Goal: Check status: Check status

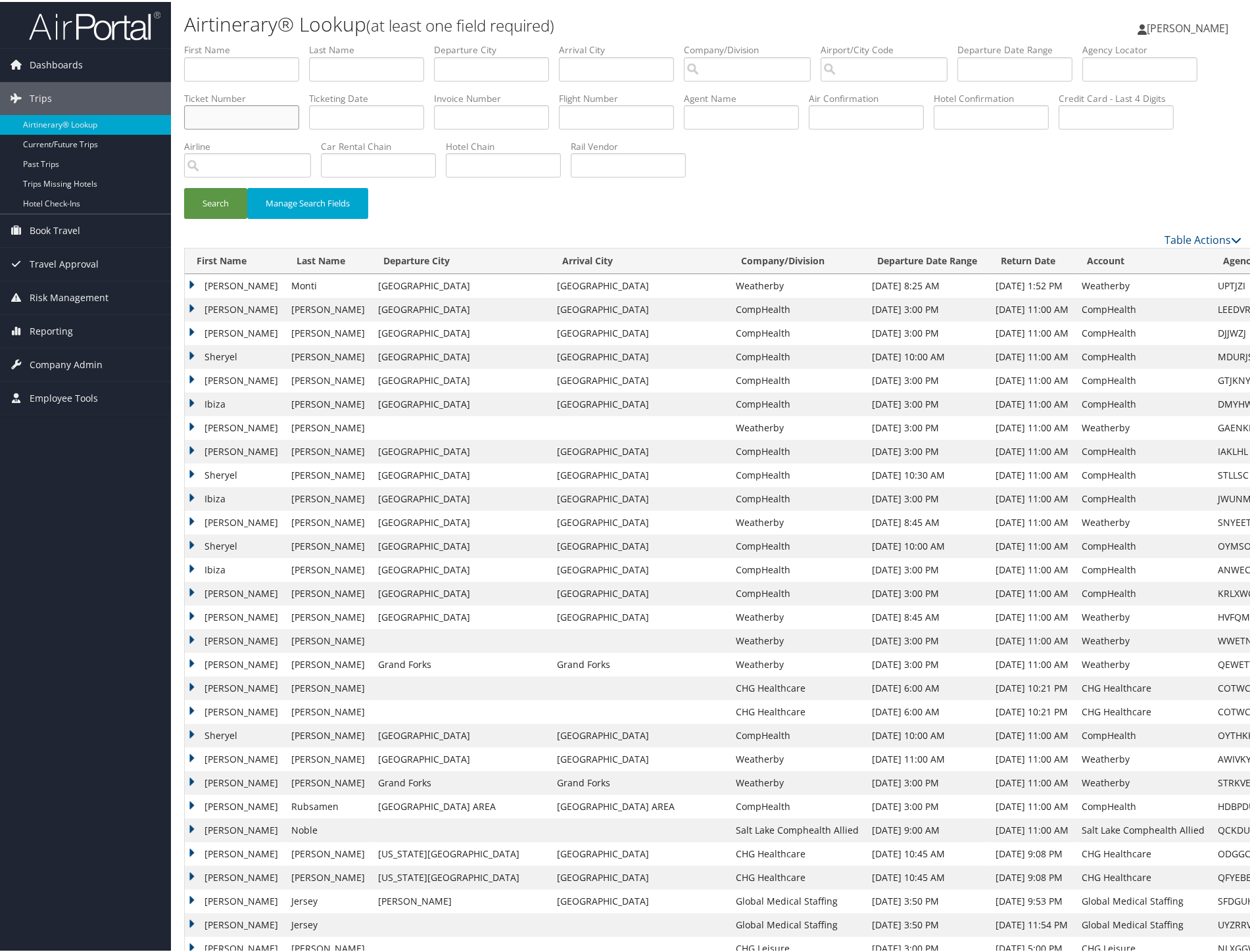
click at [299, 113] on input "text" at bounding box center [242, 115] width 115 height 24
type input "d"
click at [184, 186] on button "Search" at bounding box center [216, 202] width 63 height 31
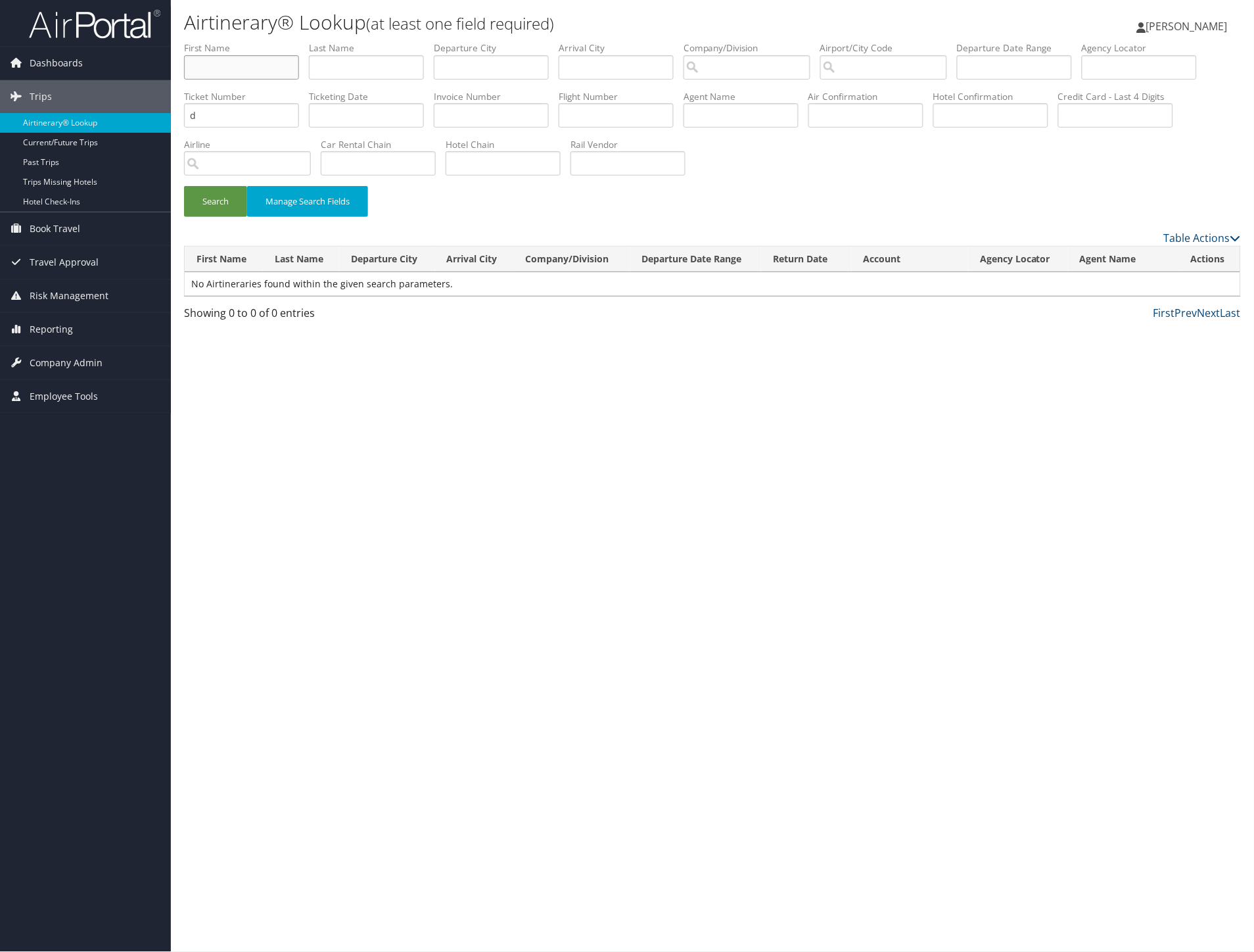
click at [244, 71] on input "text" at bounding box center [242, 67] width 115 height 24
type input "linda"
type input "couch"
click at [299, 106] on input "d" at bounding box center [242, 115] width 115 height 24
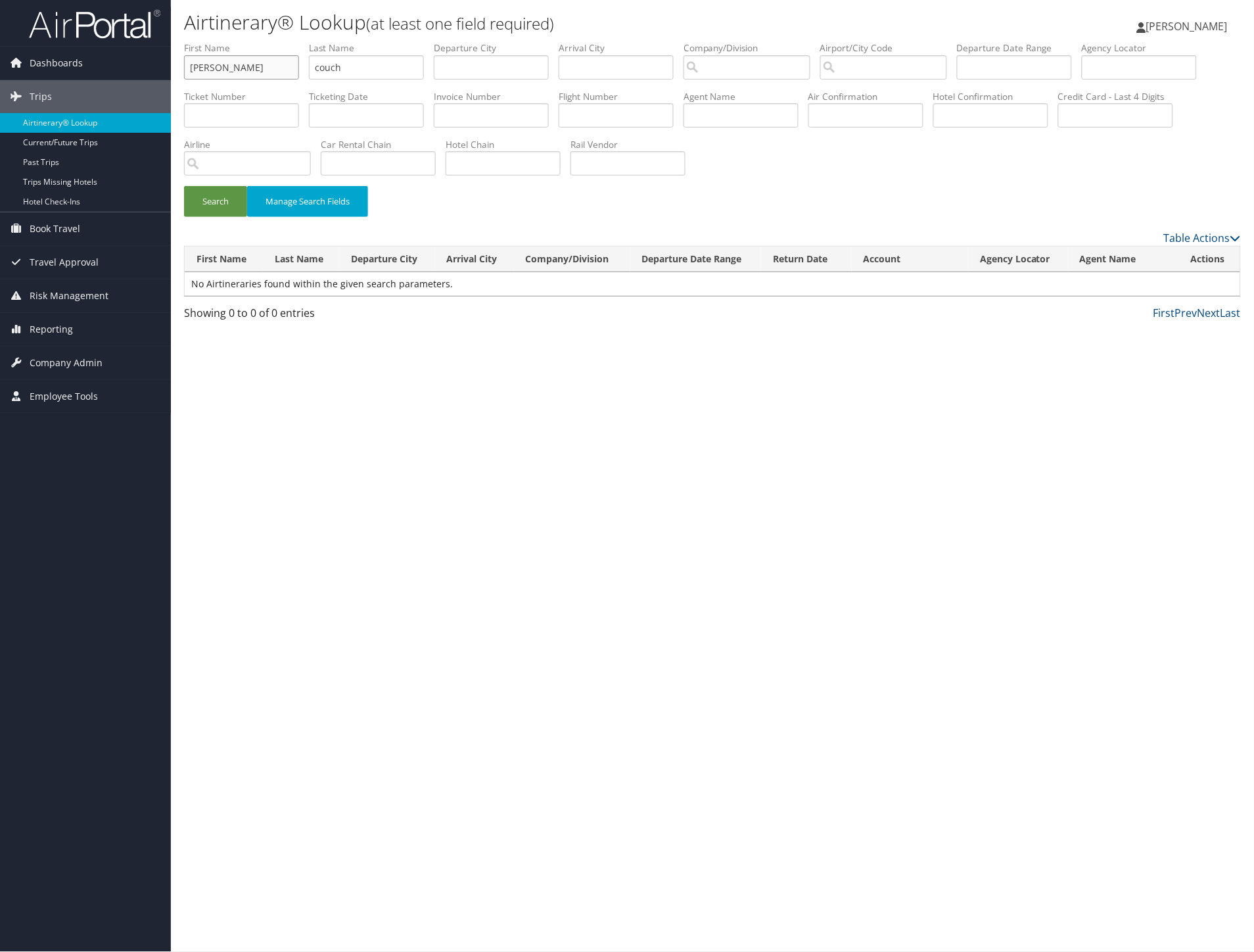
drag, startPoint x: 241, startPoint y: 64, endPoint x: 285, endPoint y: 68, distance: 44.2
click at [241, 64] on input "linda" at bounding box center [242, 67] width 115 height 24
click at [279, 73] on input "linda" at bounding box center [242, 67] width 115 height 24
click at [184, 186] on button "Search" at bounding box center [216, 202] width 63 height 31
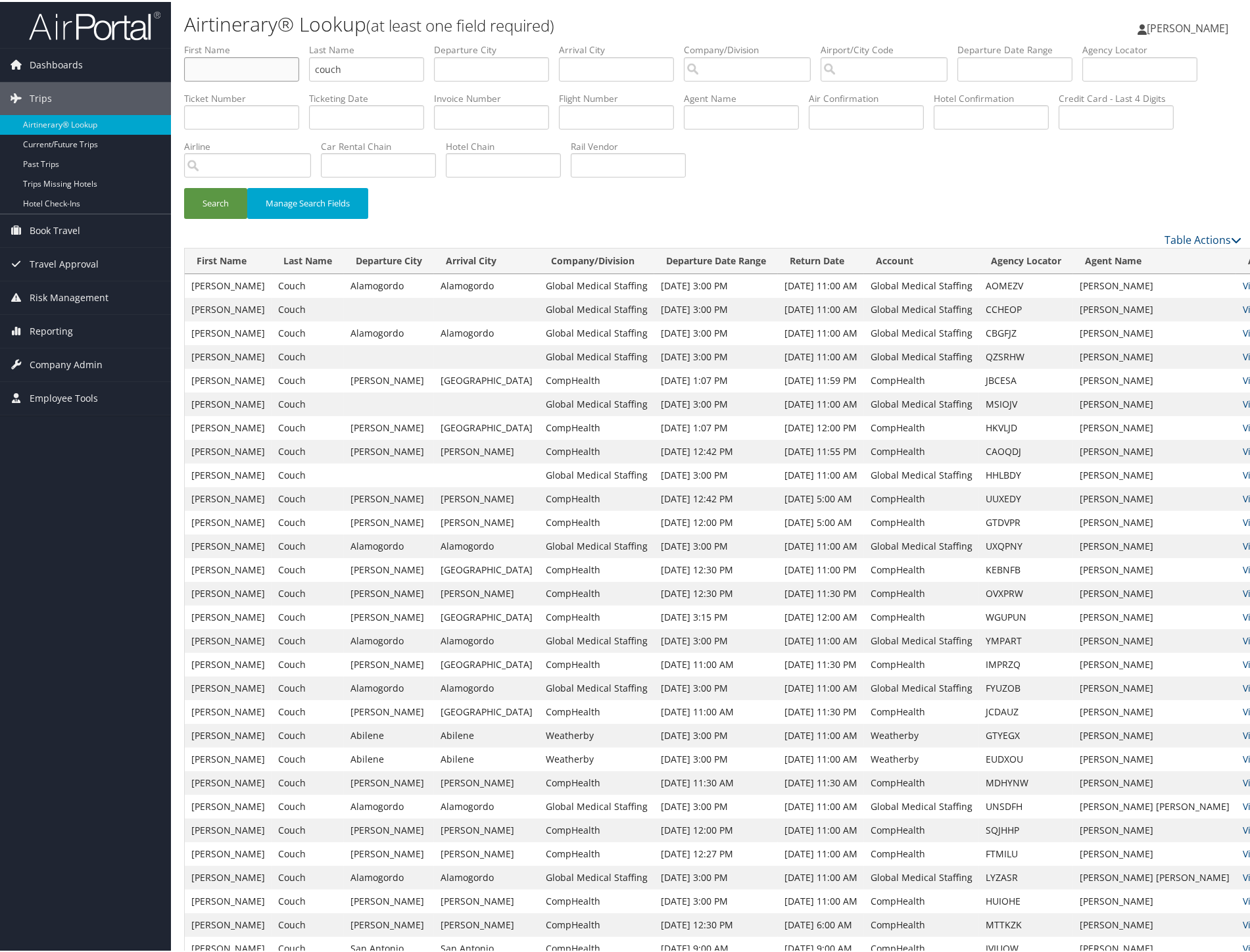
click at [235, 62] on input "text" at bounding box center [242, 67] width 115 height 24
click at [184, 186] on button "Search" at bounding box center [216, 202] width 63 height 31
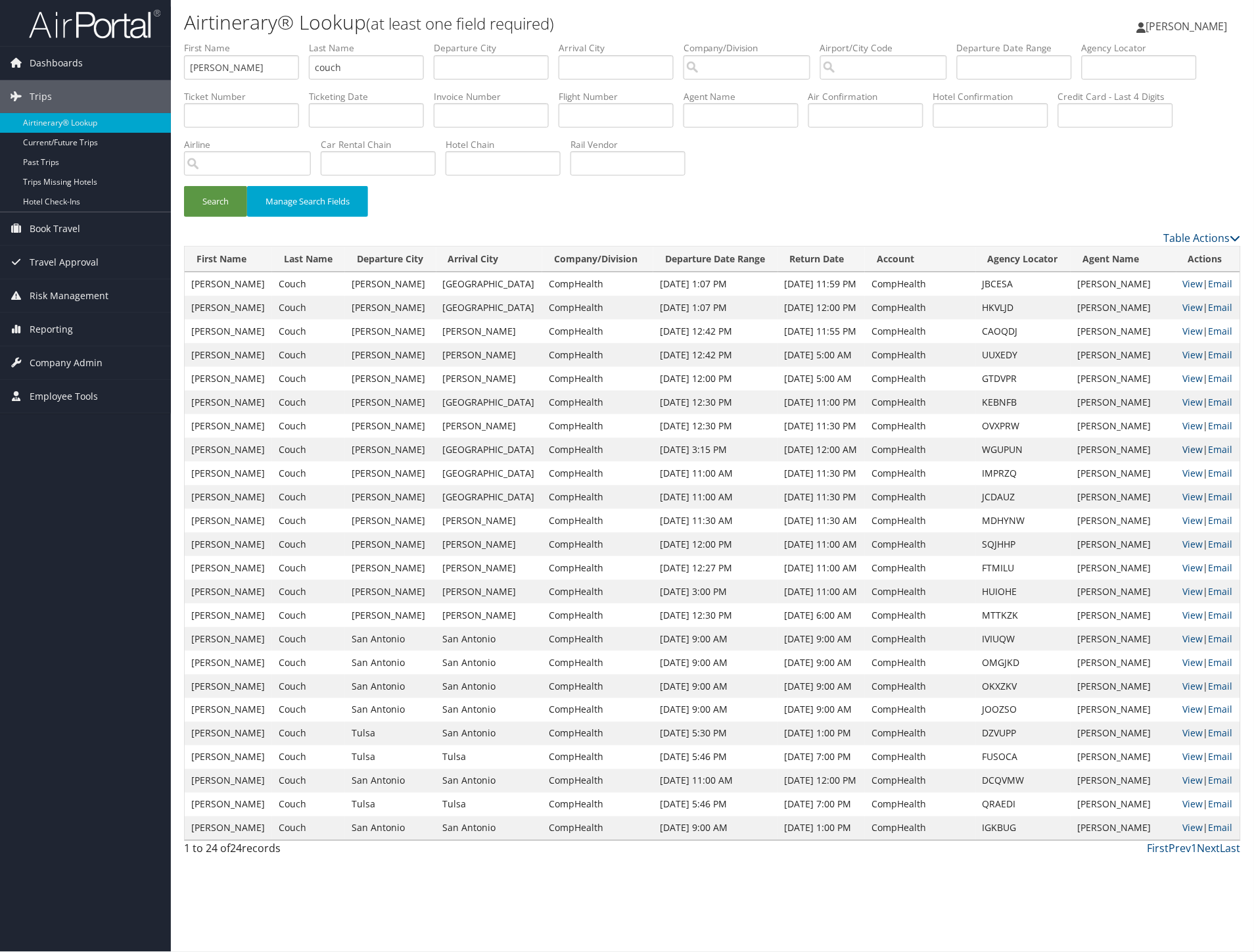
click at [1193, 447] on link "View" at bounding box center [1193, 449] width 20 height 12
click at [277, 69] on input "lINDA" at bounding box center [242, 67] width 115 height 24
type input "YANG"
click at [184, 186] on button "Search" at bounding box center [216, 202] width 63 height 31
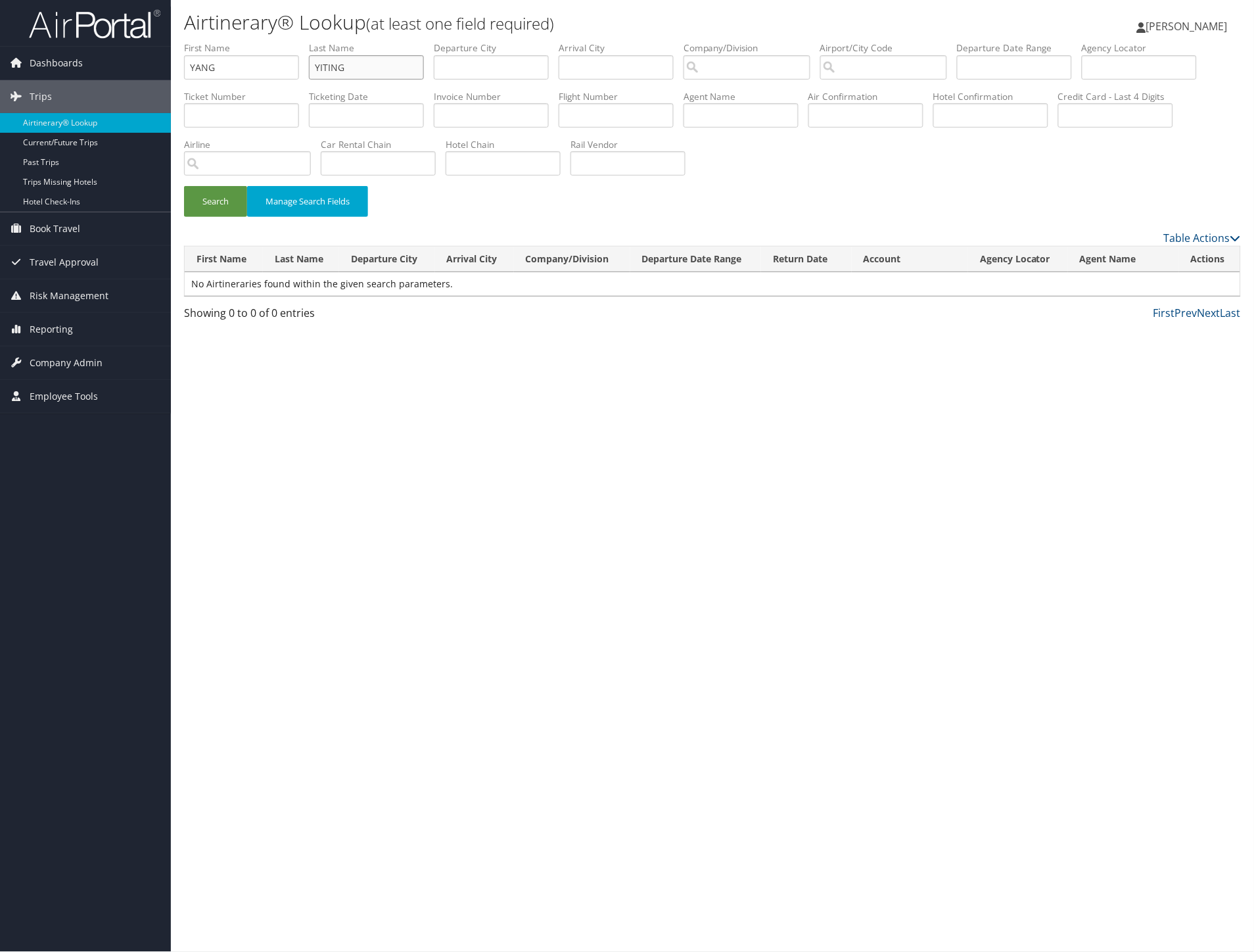
type input "YITING"
click at [184, 186] on button "Search" at bounding box center [216, 202] width 63 height 31
type input "Y"
type input "YANG"
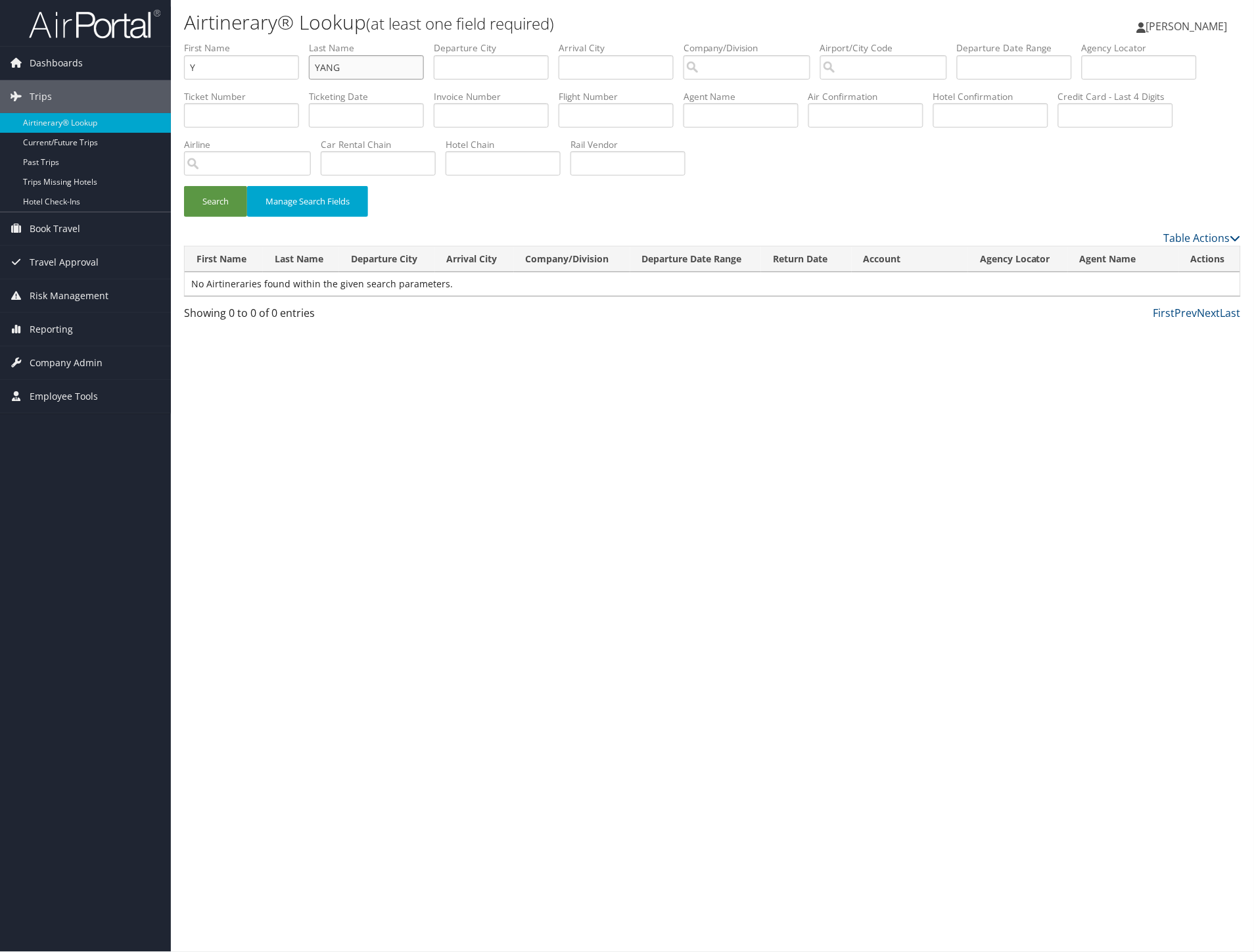
click at [184, 186] on button "Search" at bounding box center [216, 202] width 63 height 31
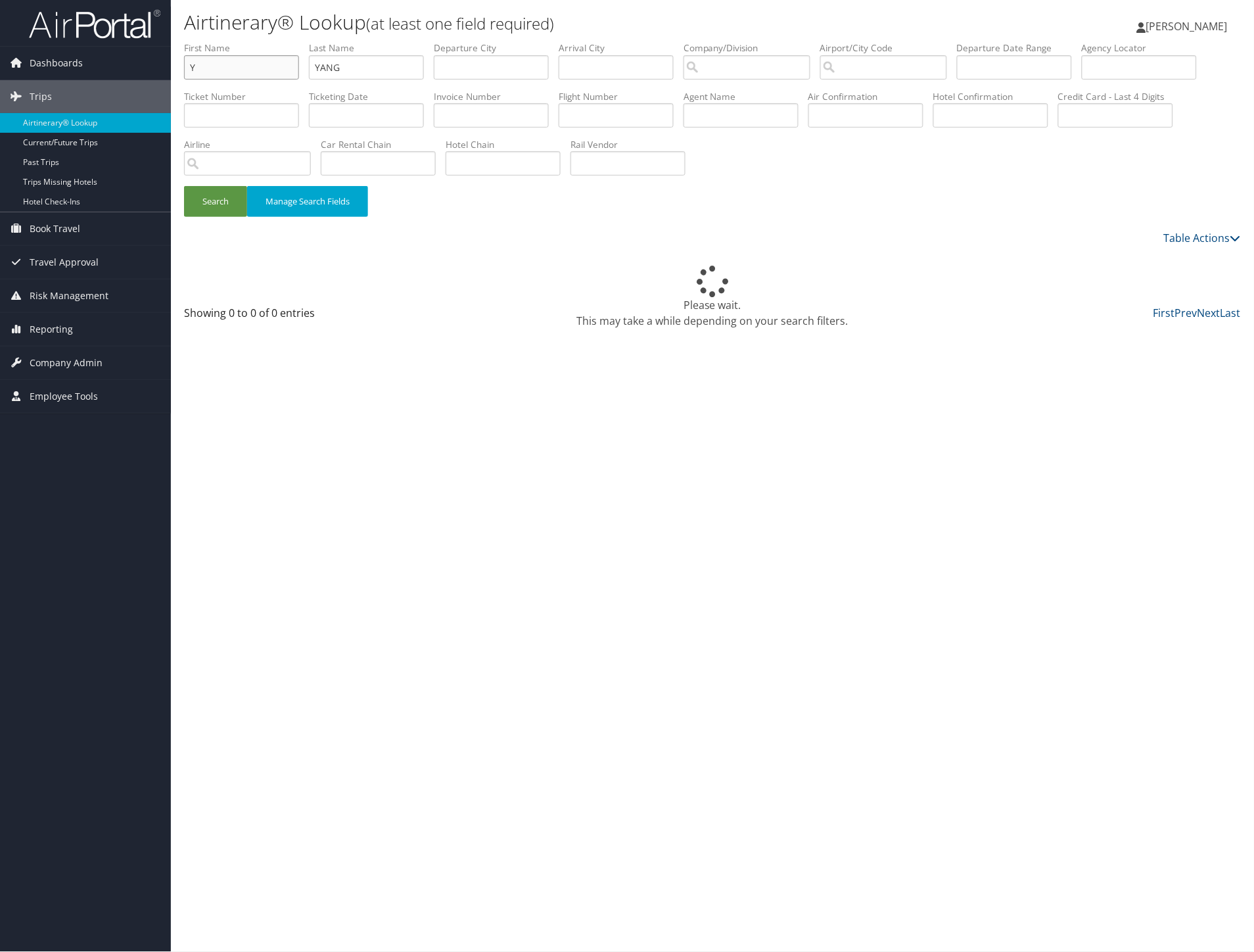
click at [277, 69] on input "Y" at bounding box center [242, 67] width 115 height 24
click at [184, 186] on button "Search" at bounding box center [216, 202] width 63 height 31
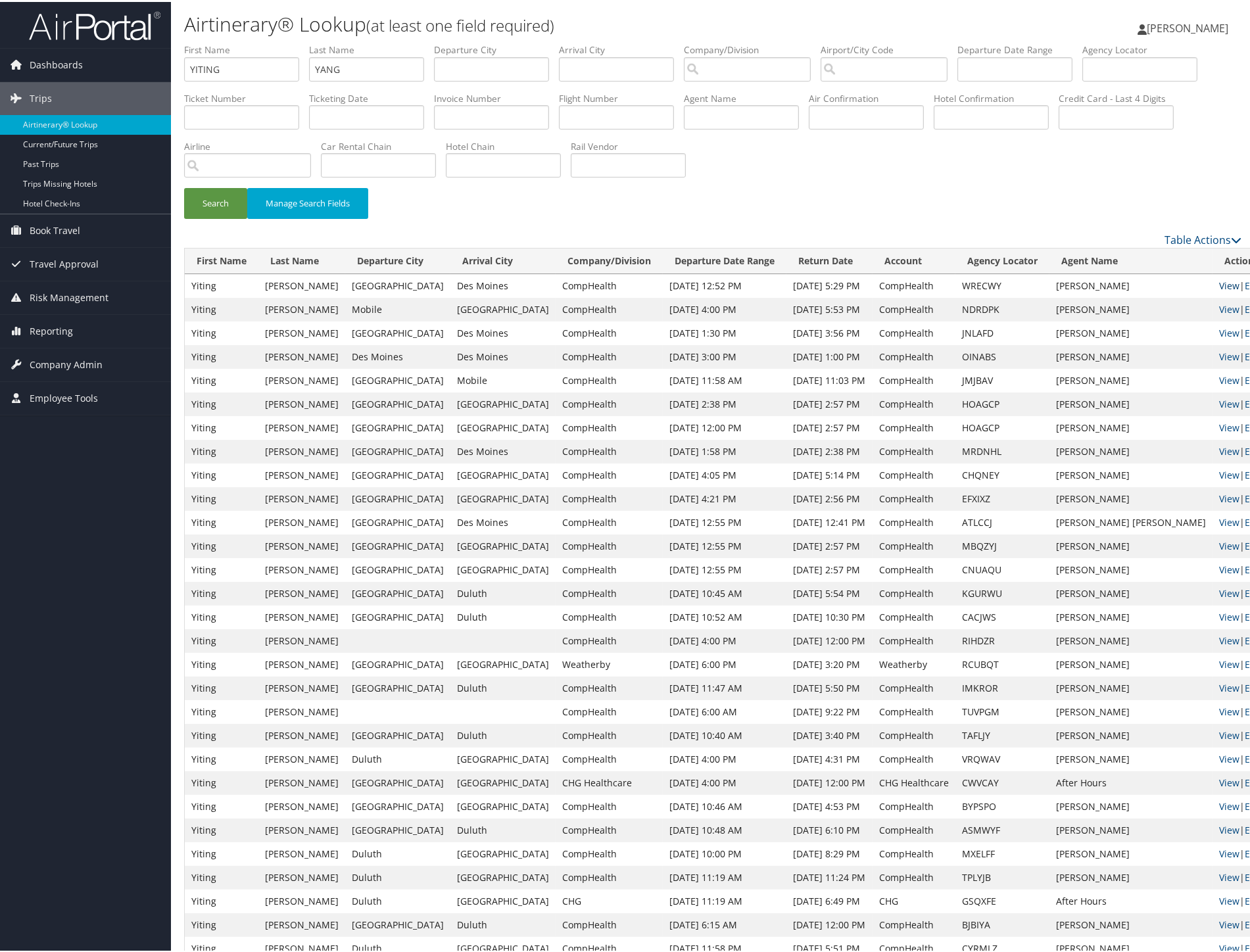
click at [1218, 284] on link "View" at bounding box center [1228, 283] width 20 height 12
click at [237, 68] on input "YITING" at bounding box center [242, 67] width 115 height 24
type input "SO"
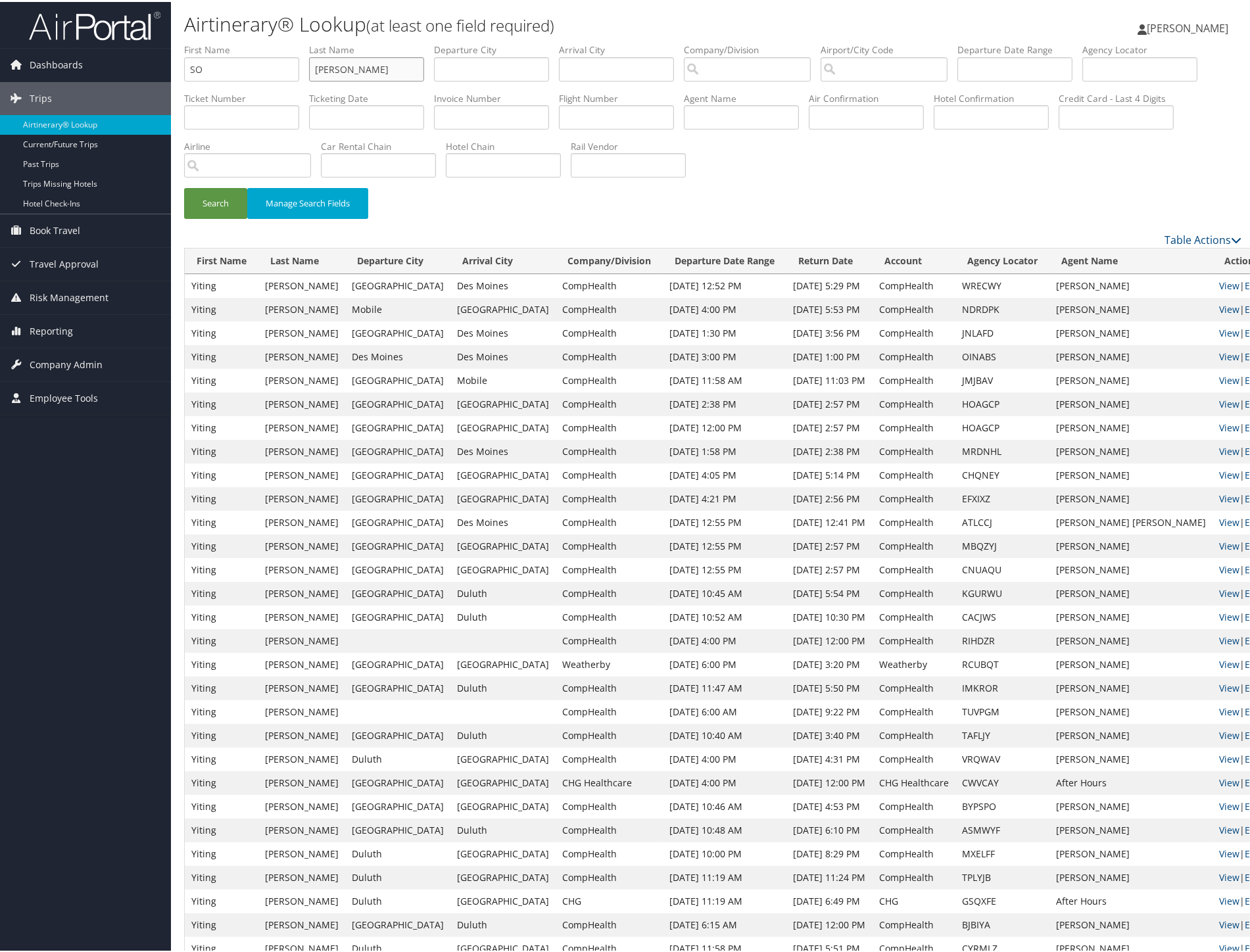
click at [184, 186] on button "Search" at bounding box center [216, 202] width 63 height 31
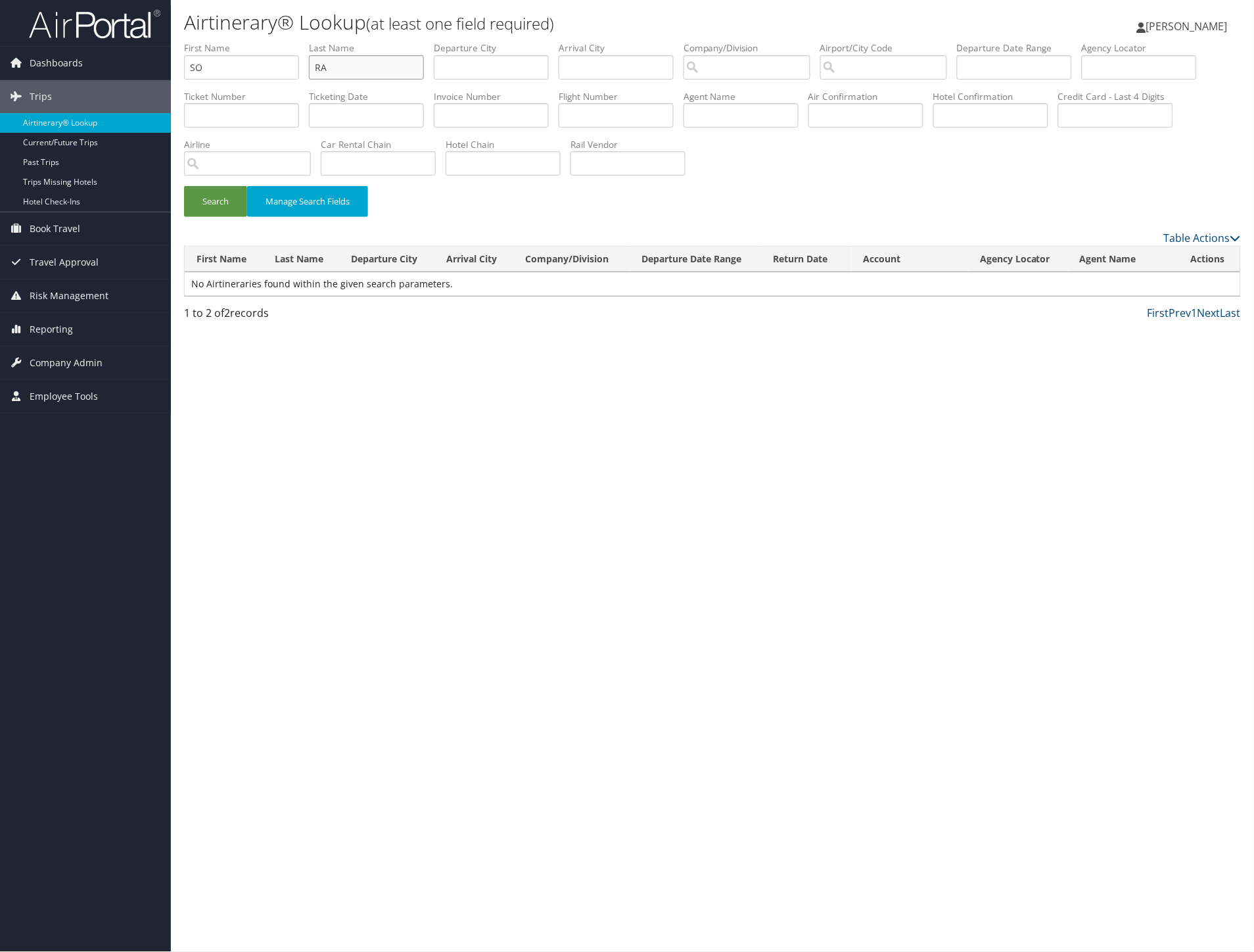
type input "R"
type input "NAINI"
click at [184, 186] on button "Search" at bounding box center [216, 202] width 63 height 31
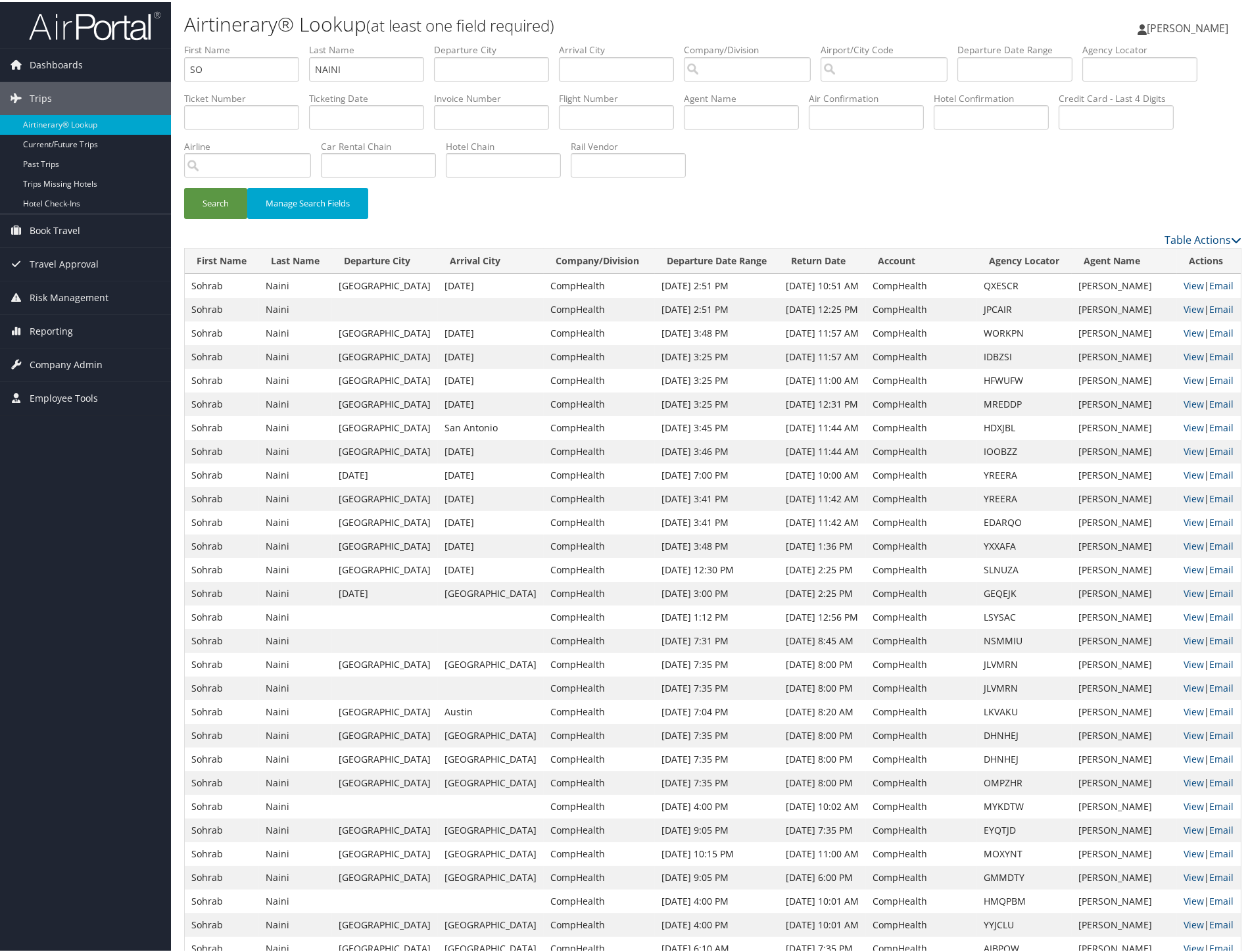
click at [1185, 378] on link "View" at bounding box center [1193, 378] width 20 height 12
click at [224, 67] on input "SO" at bounding box center [242, 67] width 115 height 24
type input "NOSR"
type input "KHAJAVI"
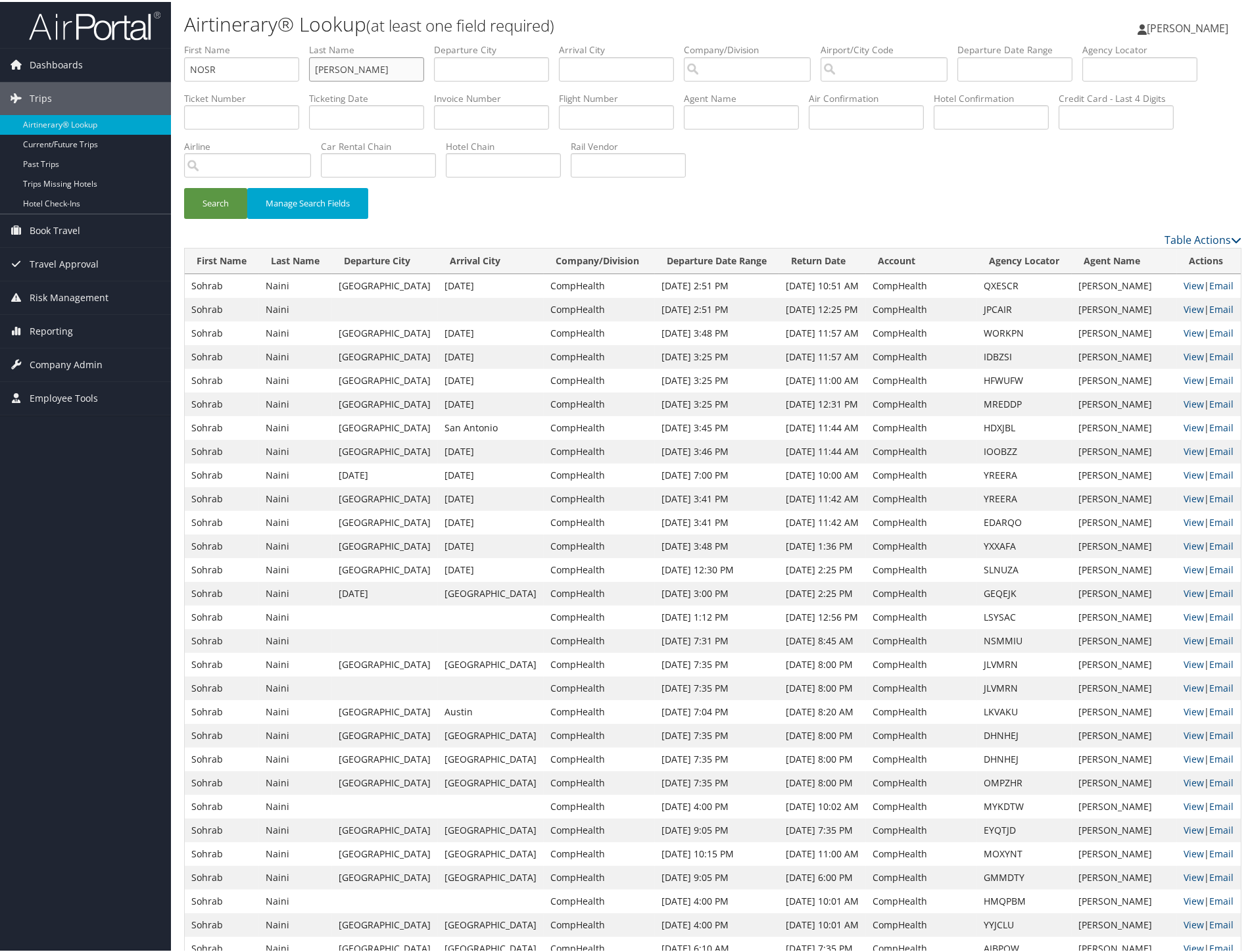
click at [184, 186] on button "Search" at bounding box center [216, 202] width 63 height 31
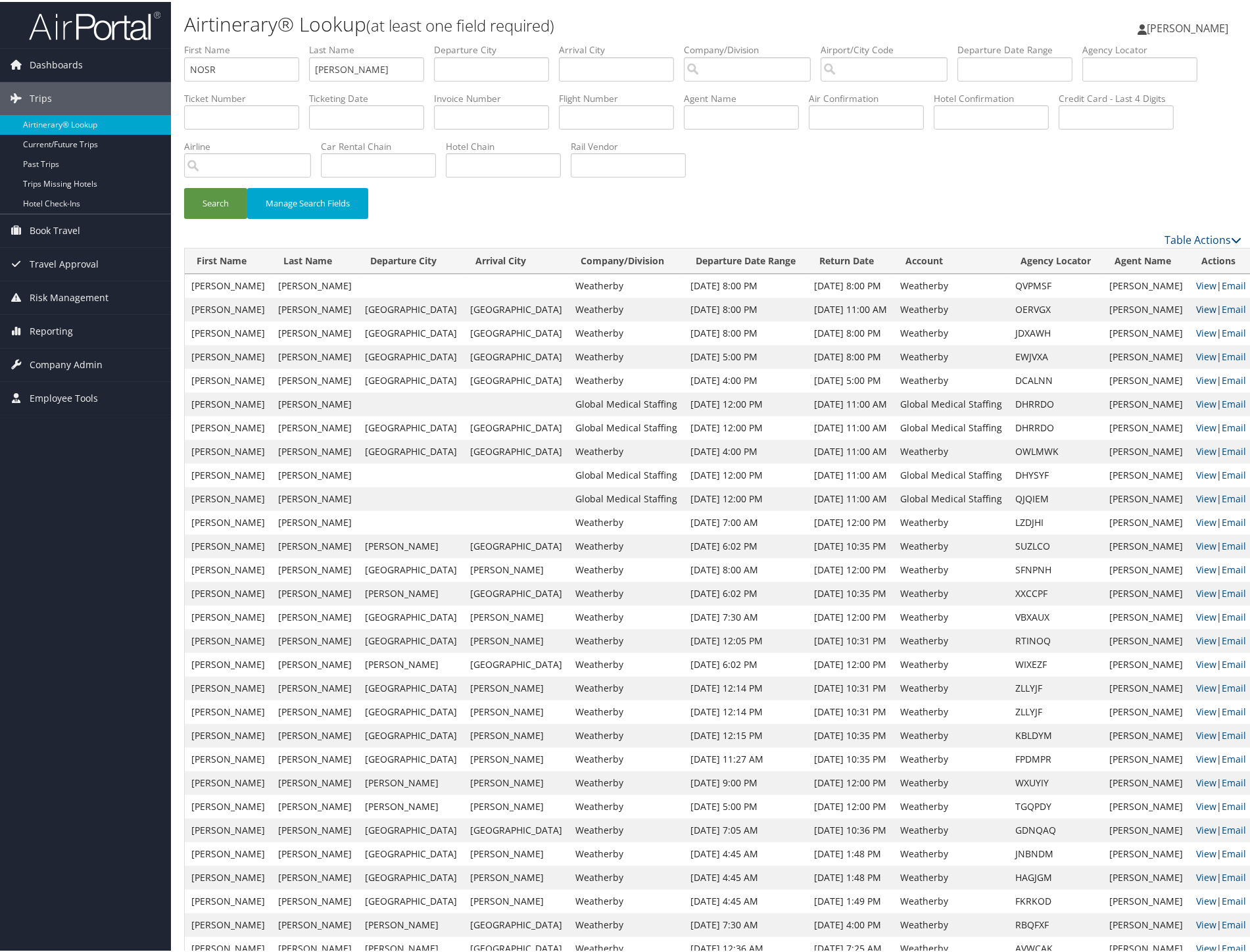
click at [1196, 307] on link "View" at bounding box center [1205, 307] width 20 height 12
click at [235, 70] on input "NOSR" at bounding box center [242, 67] width 115 height 24
type input "HEATHER"
type input "ELEY"
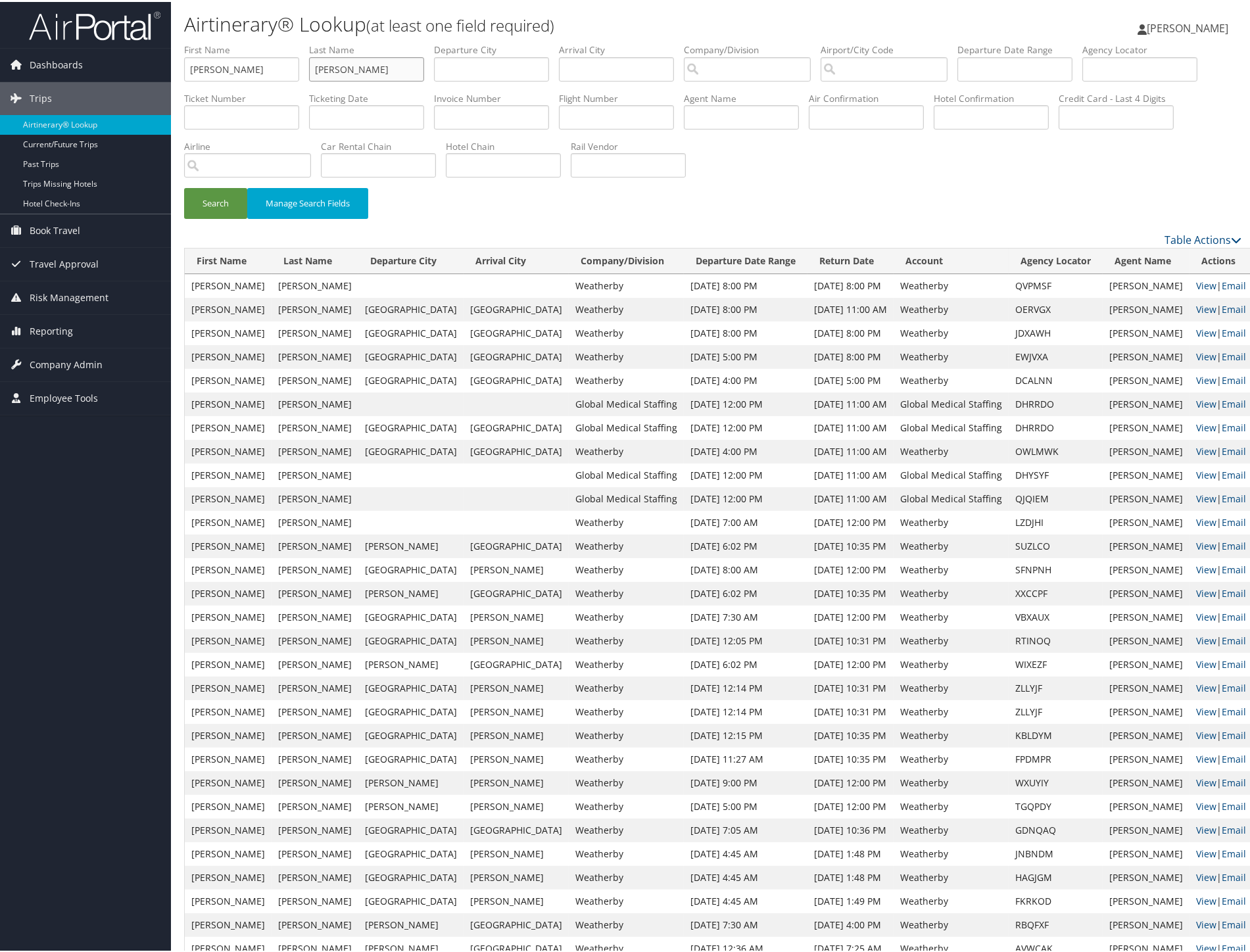
click at [184, 186] on button "Search" at bounding box center [216, 202] width 63 height 31
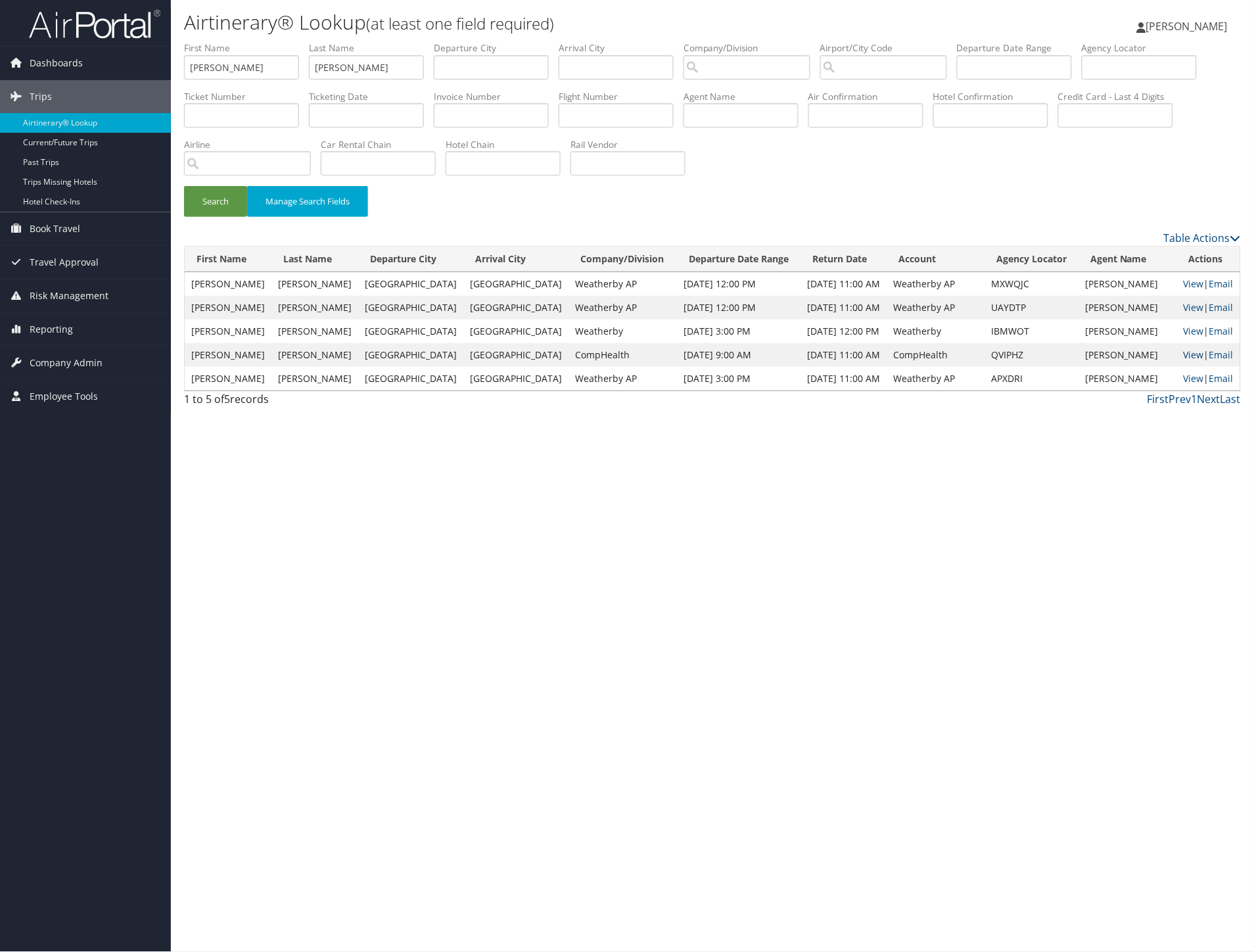
click at [1187, 353] on link "View" at bounding box center [1194, 355] width 20 height 12
click at [260, 60] on input "HEATHER" at bounding box center [242, 67] width 115 height 24
click at [184, 186] on button "Search" at bounding box center [216, 202] width 63 height 31
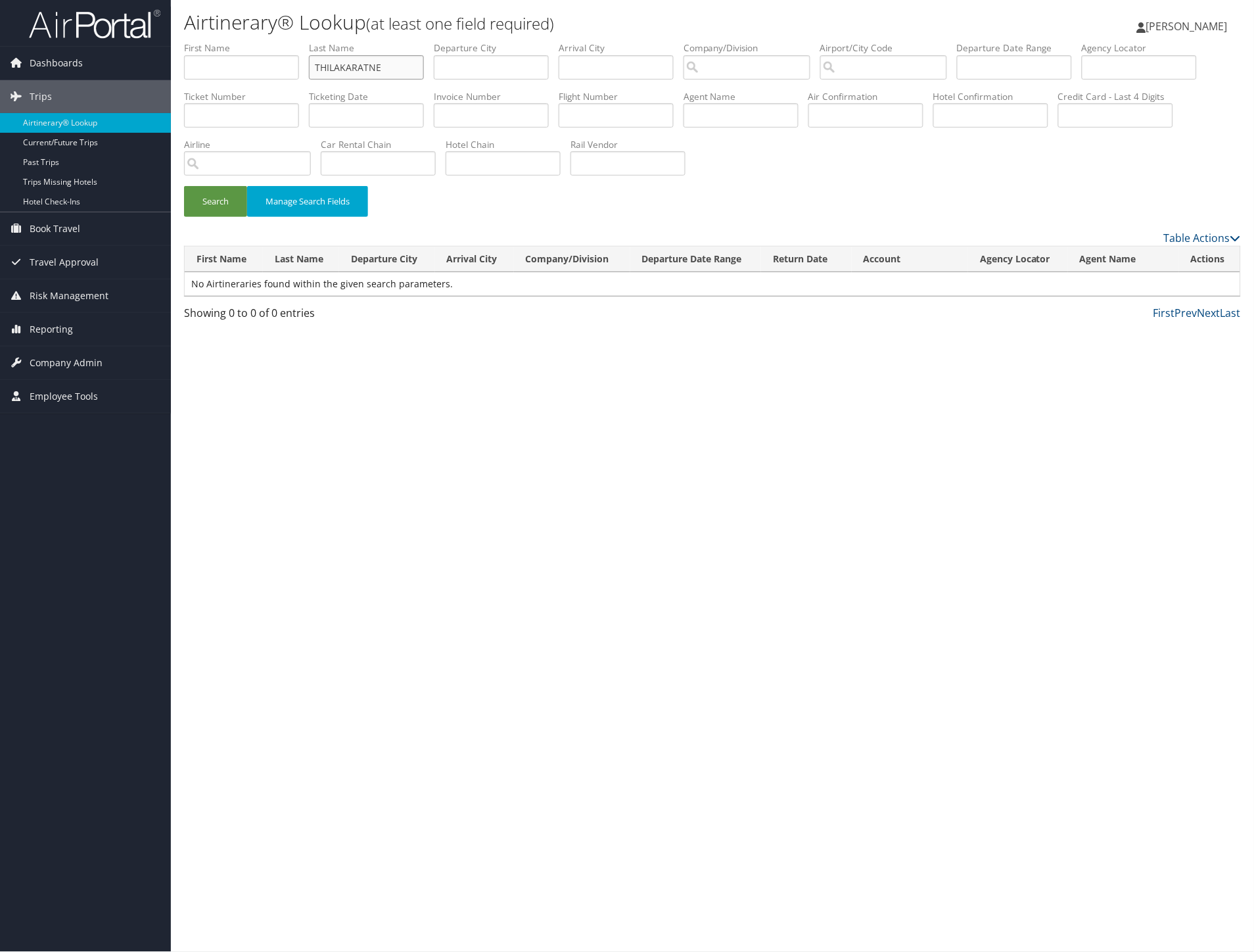
type input "THILAKARATNE"
click at [184, 186] on button "Search" at bounding box center [216, 202] width 63 height 31
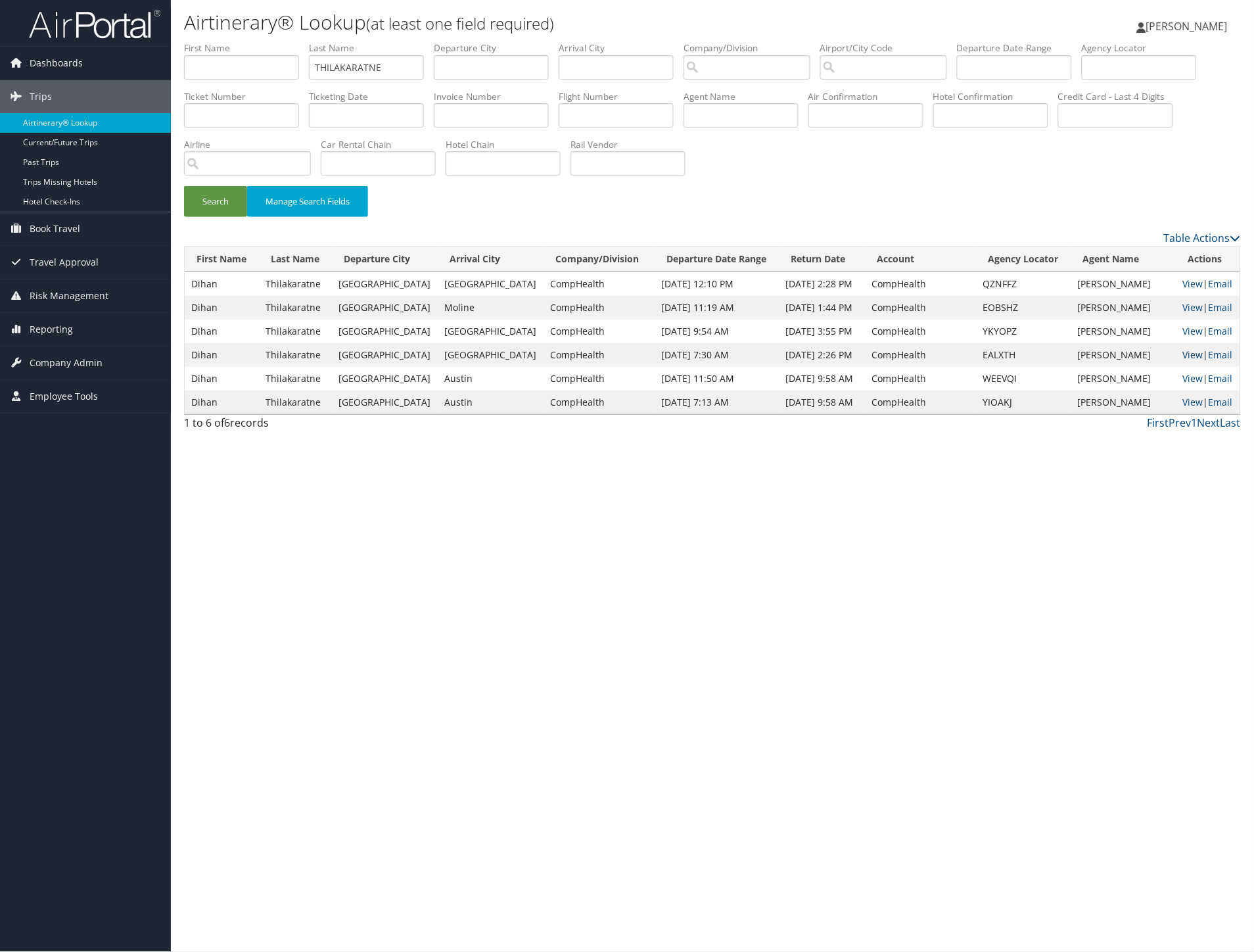
click at [1187, 354] on link "View" at bounding box center [1193, 355] width 20 height 12
click at [217, 648] on div "Airtinerary® Lookup (at least one field required) Vickie Bush Vickie Bush My Se…" at bounding box center [713, 476] width 1084 height 952
